Goal: Task Accomplishment & Management: Use online tool/utility

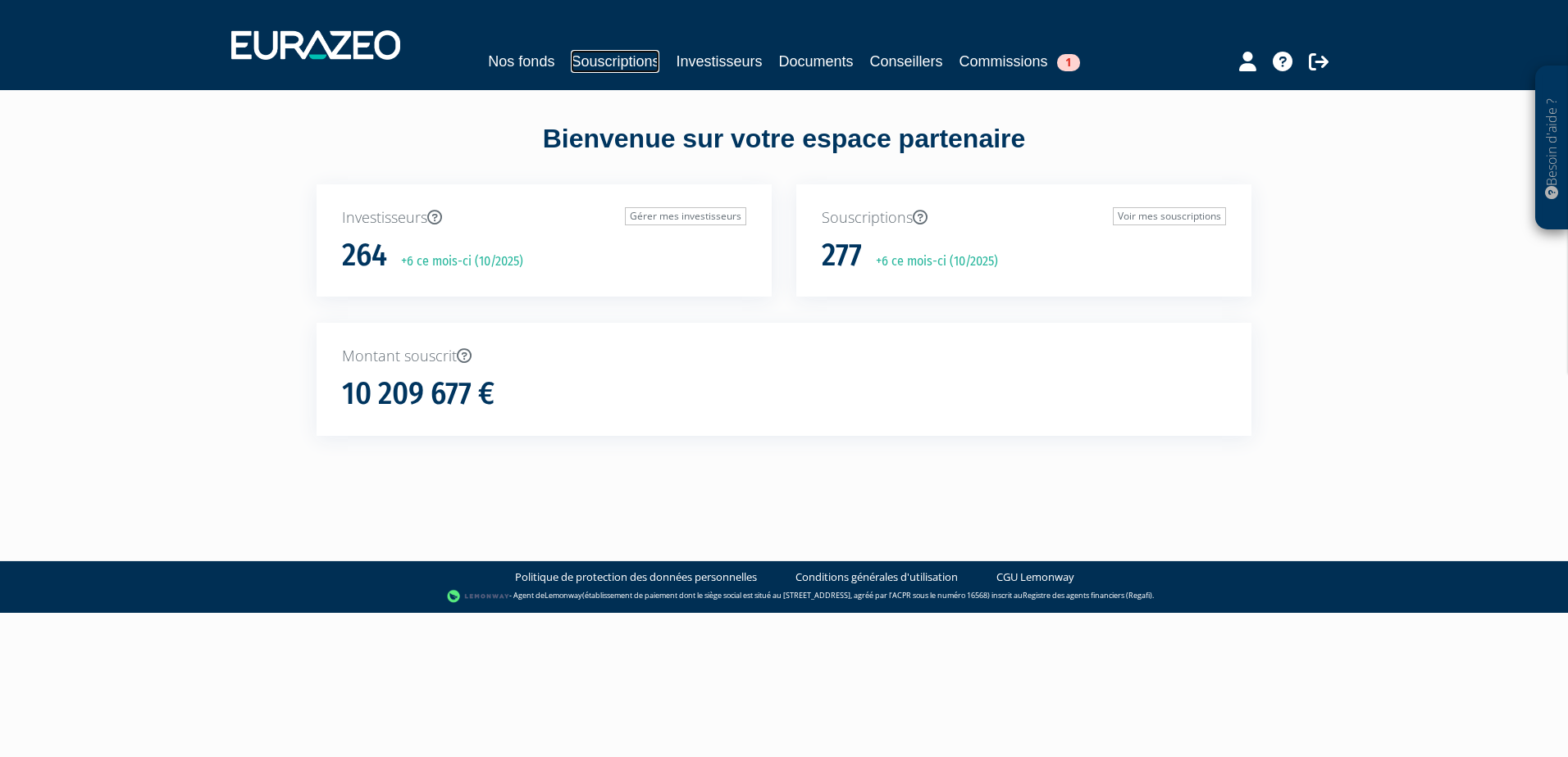
click at [605, 72] on link "Souscriptions" at bounding box center [615, 62] width 88 height 23
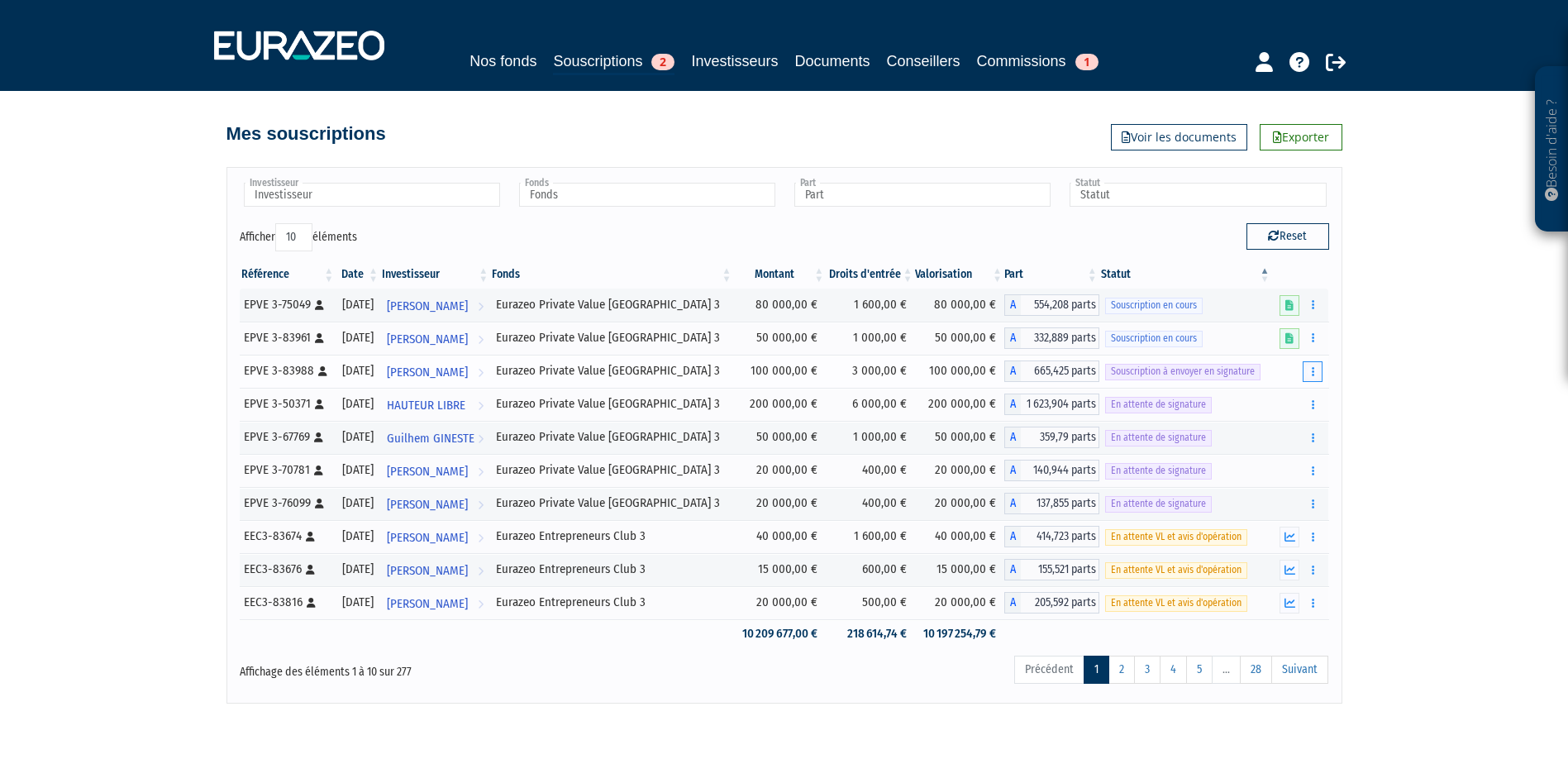
click at [1308, 371] on button "button" at bounding box center [1312, 371] width 20 height 21
click at [1246, 407] on link "Envoyer à signer" at bounding box center [1270, 401] width 94 height 28
